Goal: Use online tool/utility: Utilize a website feature to perform a specific function

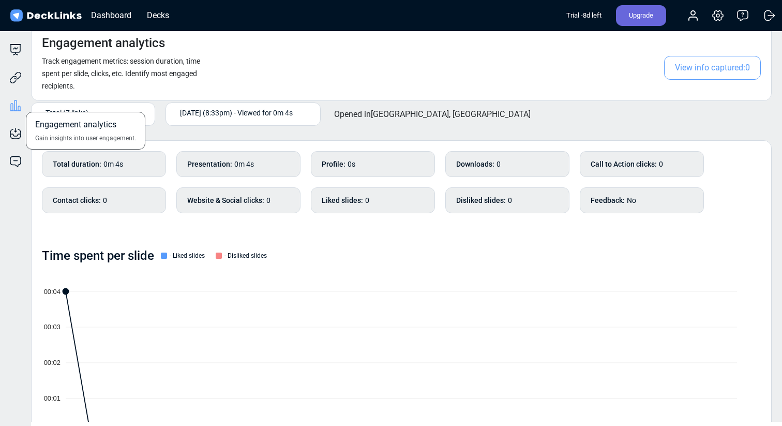
scroll to position [293, 0]
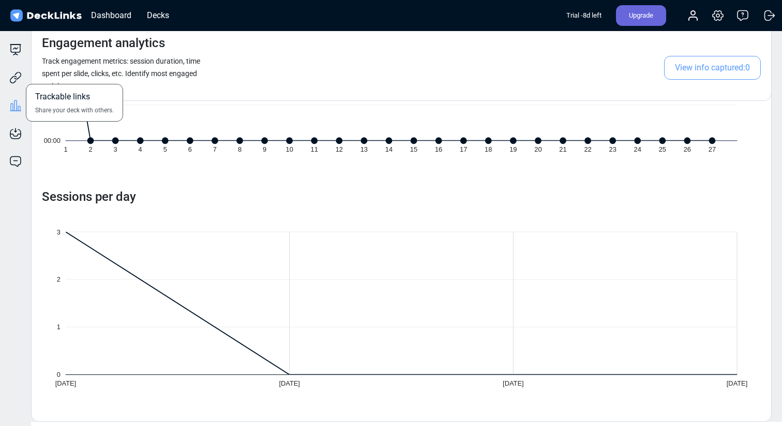
click at [8, 81] on div "Trackable links Share your deck with others." at bounding box center [15, 70] width 31 height 28
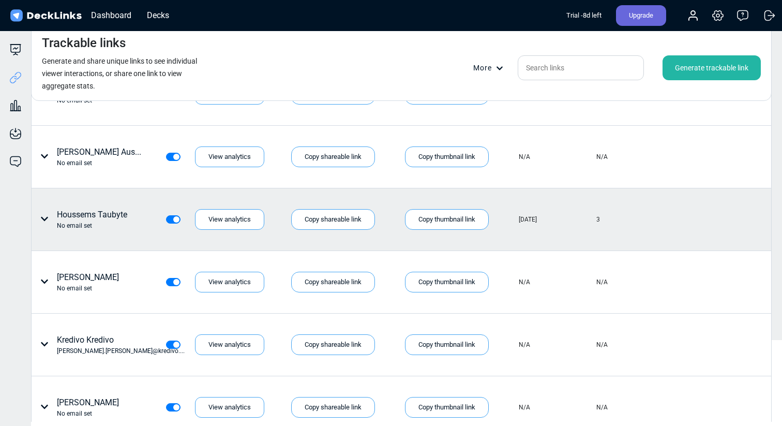
scroll to position [0, 0]
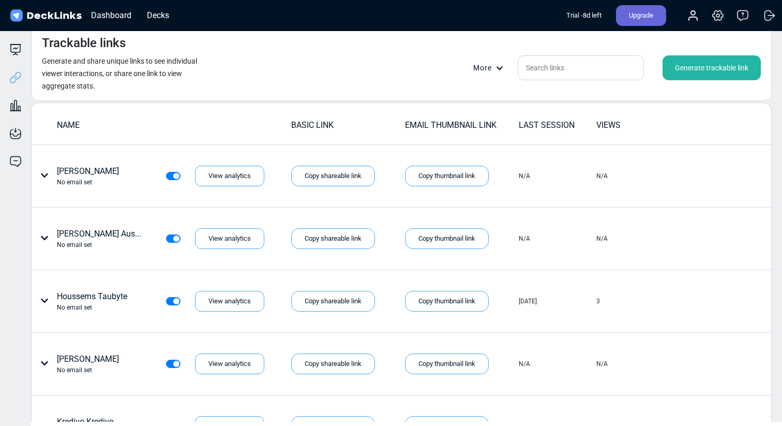
click at [743, 68] on div "Generate trackable link" at bounding box center [712, 67] width 98 height 25
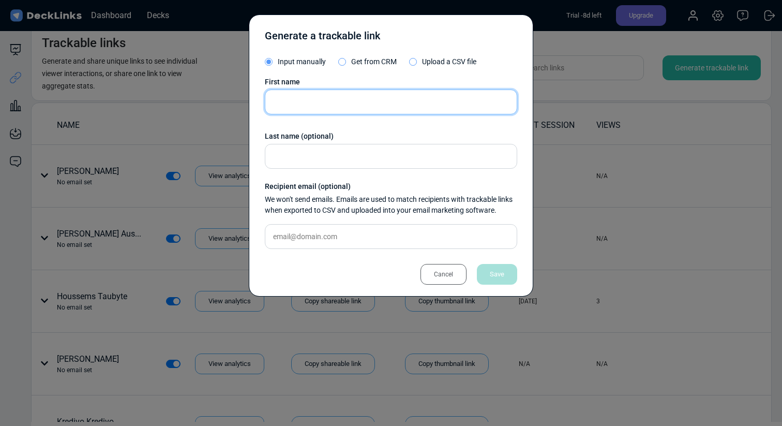
click at [432, 99] on input "text" at bounding box center [391, 101] width 252 height 25
paste input "[PERSON_NAME]"
type input "[PERSON_NAME]"
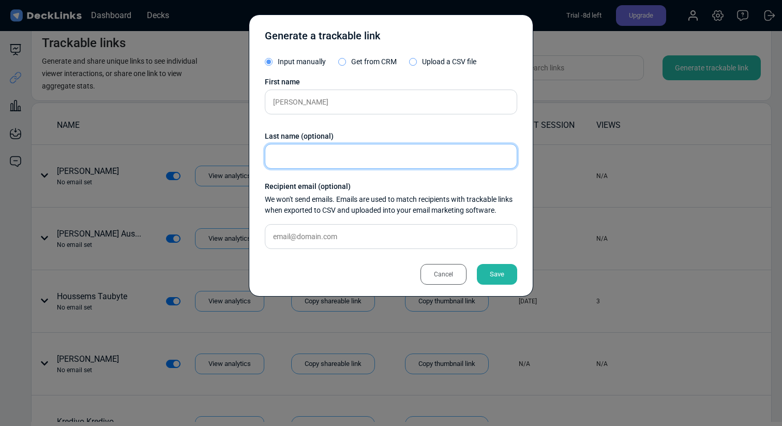
click at [364, 160] on input "text" at bounding box center [391, 156] width 252 height 25
type input "Cavos"
click at [500, 271] on div "Save" at bounding box center [497, 274] width 40 height 21
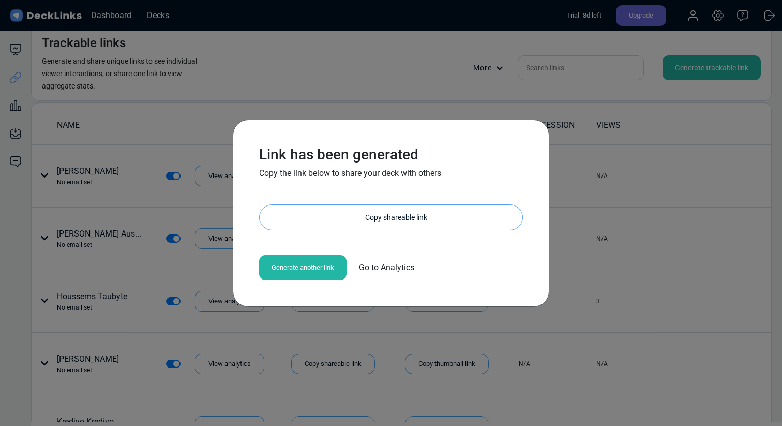
click at [387, 228] on div "Copy shareable link" at bounding box center [396, 217] width 252 height 25
